Goal: Navigation & Orientation: Find specific page/section

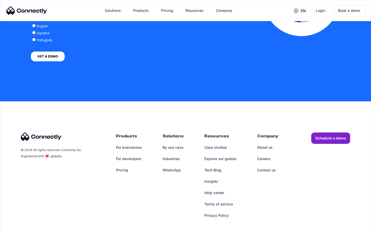
scroll to position [1132, 0]
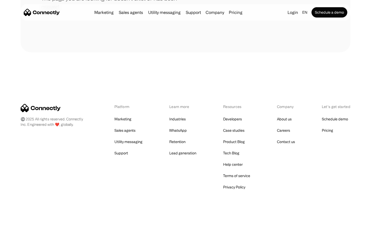
scroll to position [94, 0]
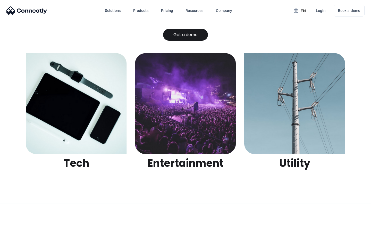
scroll to position [1627, 0]
